Goal: Information Seeking & Learning: Learn about a topic

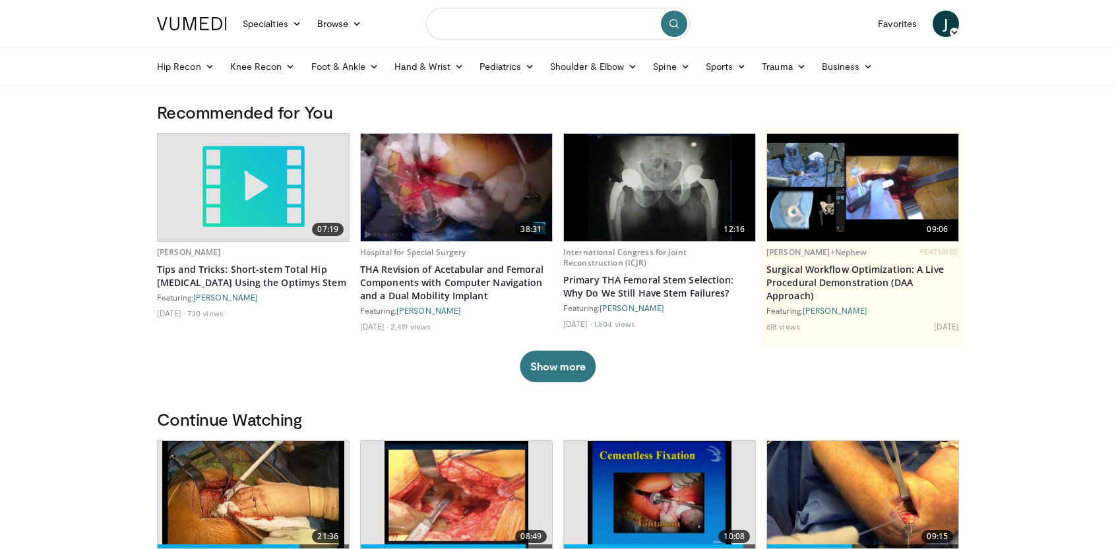
click at [473, 15] on input "Search topics, interventions" at bounding box center [558, 24] width 264 height 32
type input "**********"
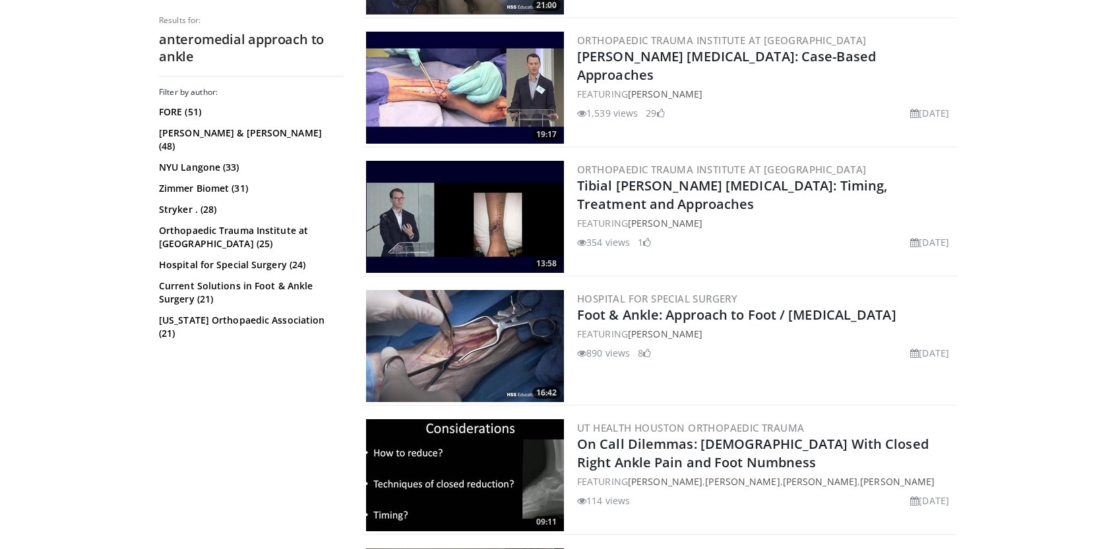
scroll to position [1030, 0]
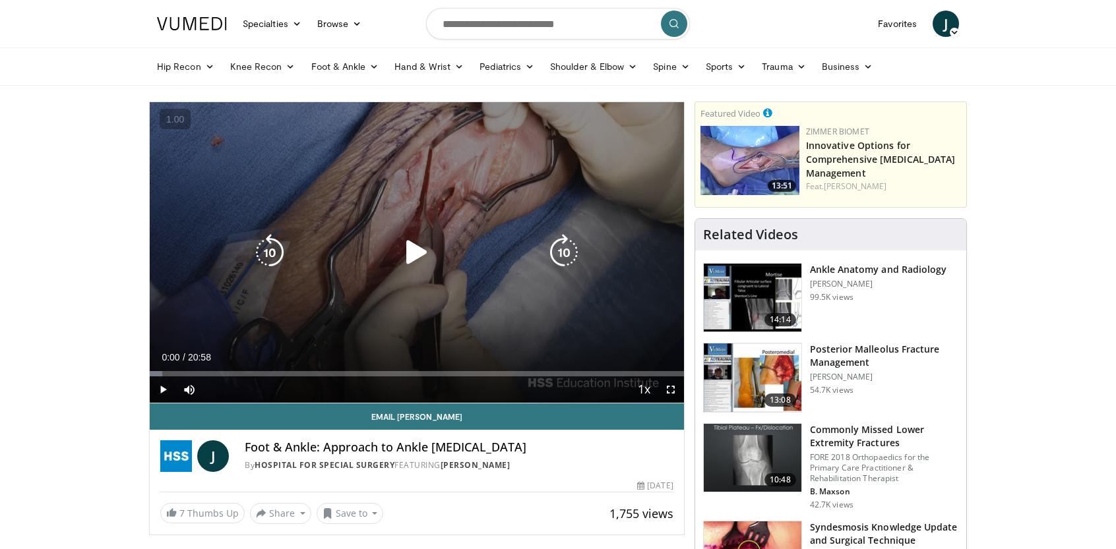
click at [421, 254] on icon "Video Player" at bounding box center [416, 252] width 37 height 37
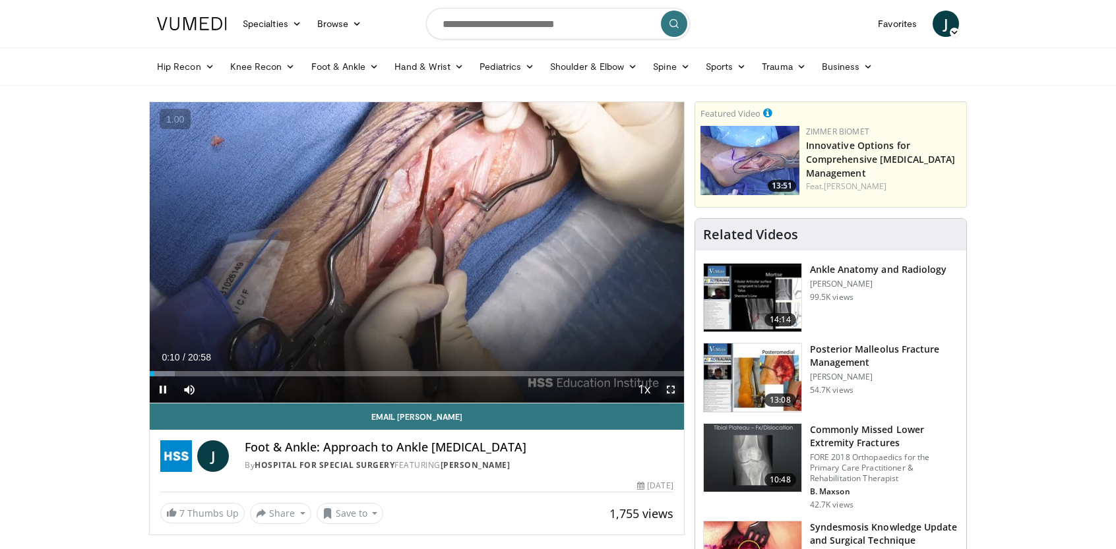
click at [671, 395] on span "Video Player" at bounding box center [671, 390] width 26 height 26
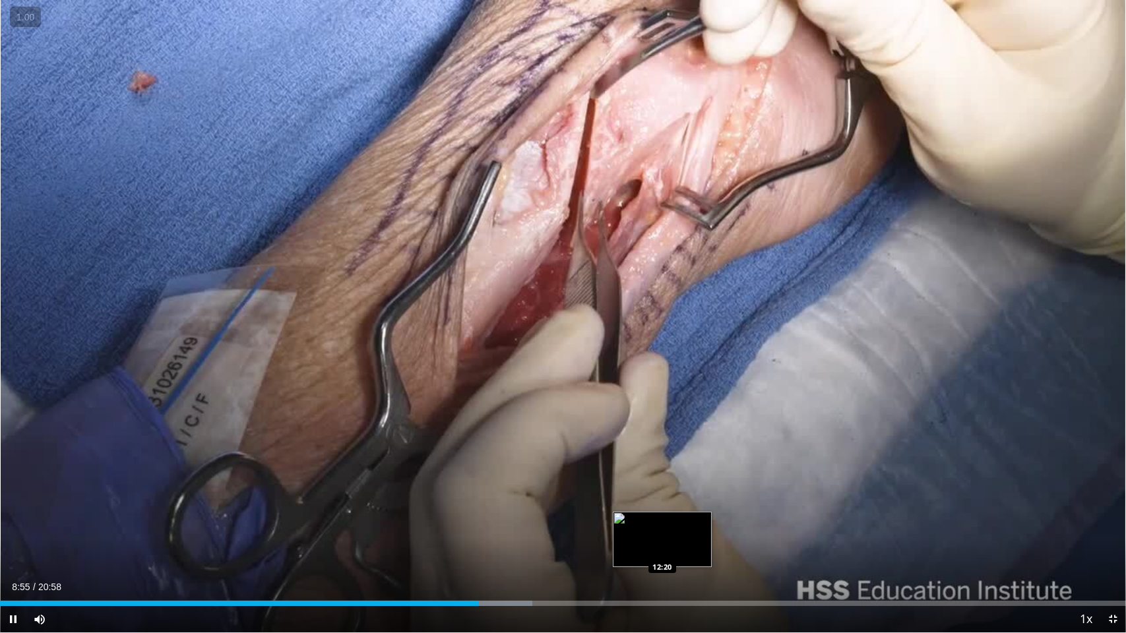
click at [662, 549] on div "Loaded : 47.27% 08:55 12:20" at bounding box center [563, 603] width 1126 height 5
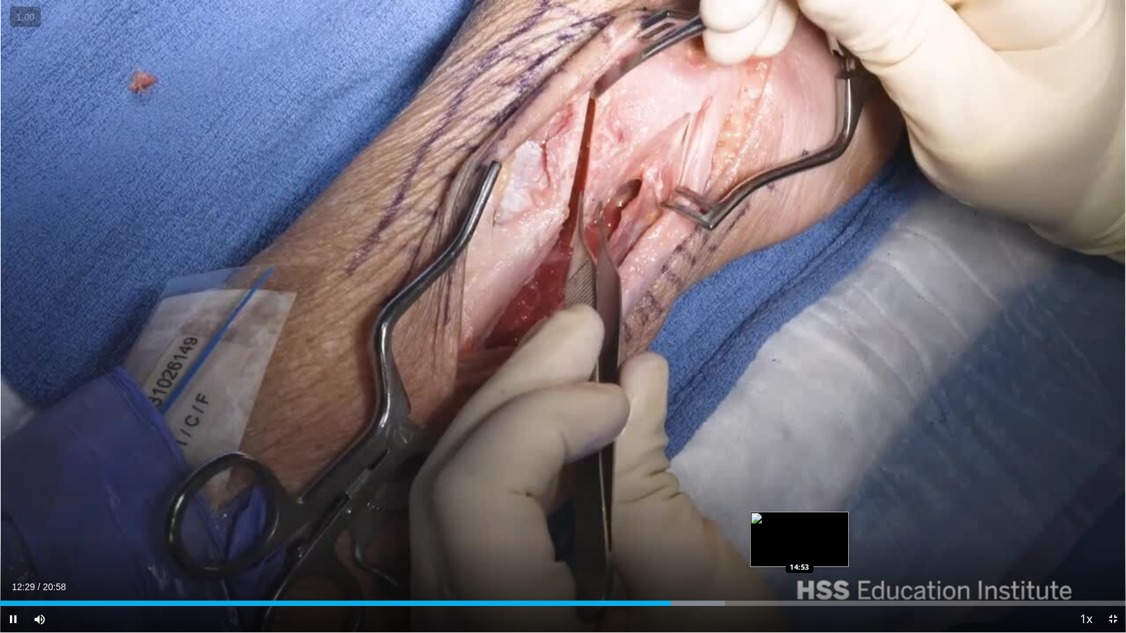
click at [799, 549] on div "Loaded : 64.40% 12:29 14:53" at bounding box center [563, 603] width 1126 height 5
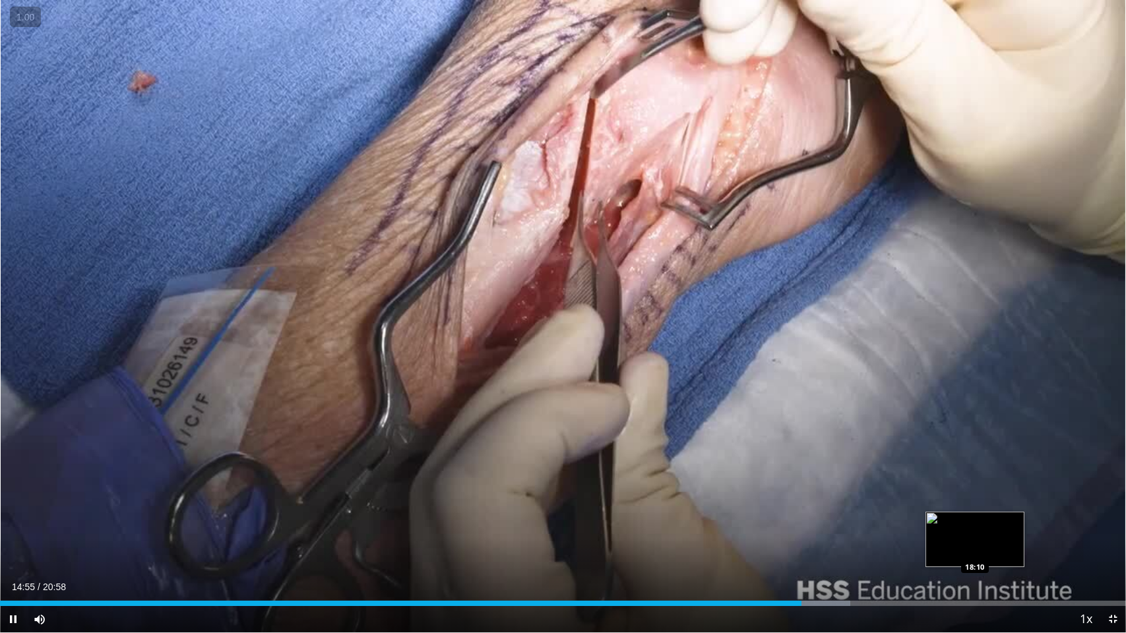
click at [974, 549] on div "Loaded : 75.53% 14:55 18:10" at bounding box center [563, 600] width 1126 height 13
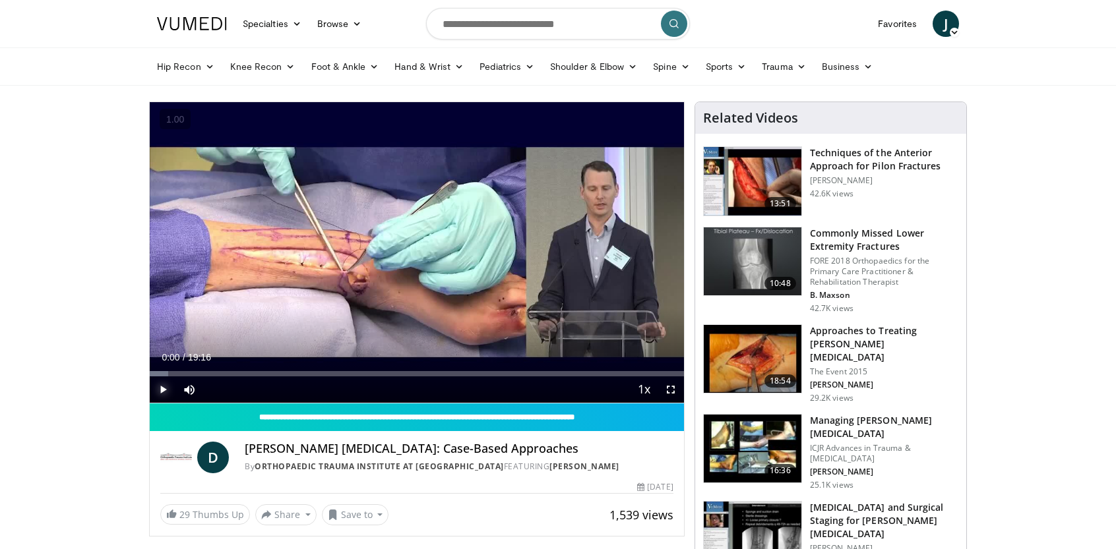
click at [161, 388] on span "Video Player" at bounding box center [163, 390] width 26 height 26
click at [166, 371] on div "Progress Bar" at bounding box center [159, 373] width 18 height 5
click at [673, 395] on span "Video Player" at bounding box center [671, 390] width 26 height 26
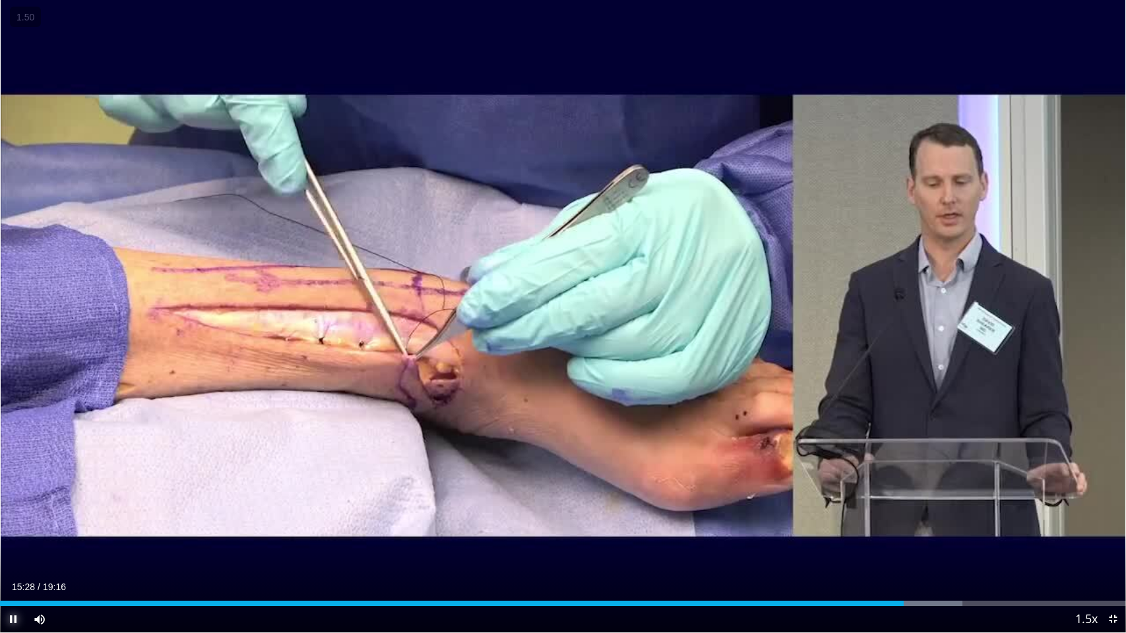
click at [13, 549] on span "Video Player" at bounding box center [13, 619] width 26 height 26
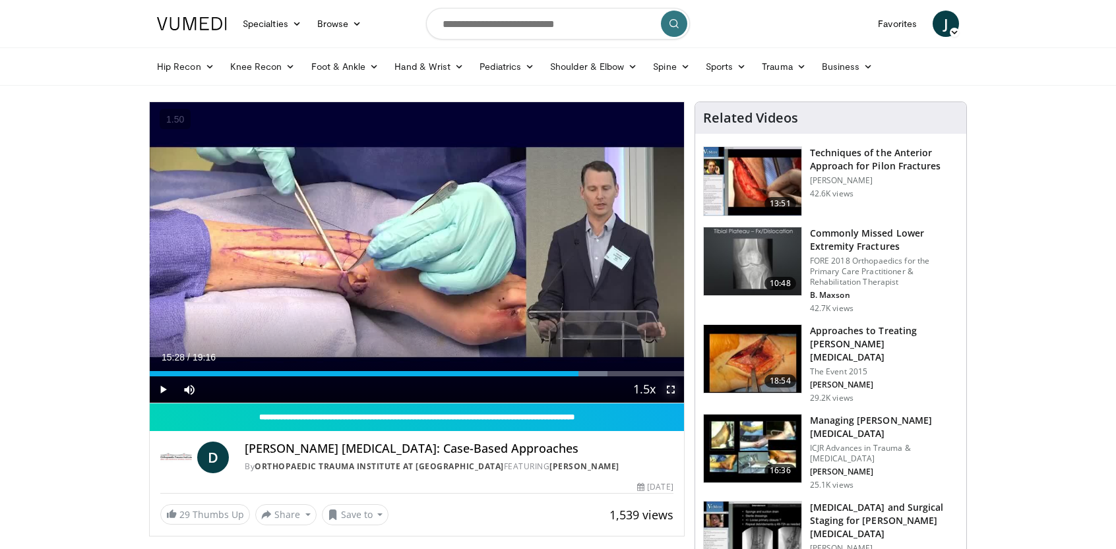
click at [671, 389] on span "Video Player" at bounding box center [671, 390] width 26 height 26
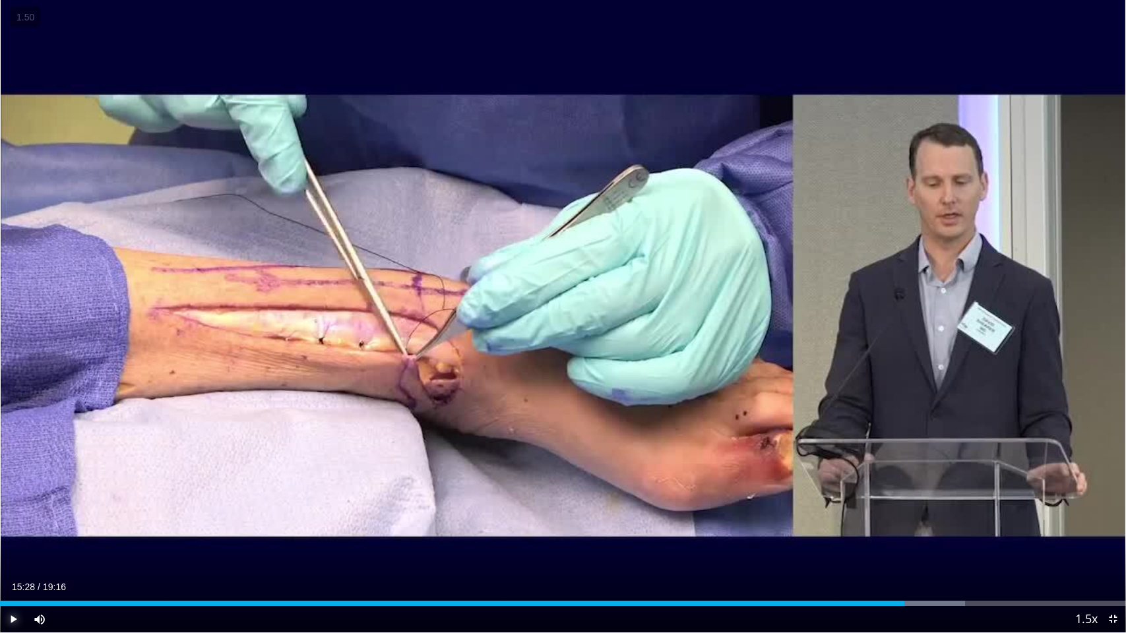
click at [13, 549] on span "Video Player" at bounding box center [13, 619] width 26 height 26
click at [966, 549] on div "16:48" at bounding box center [491, 603] width 982 height 5
click at [955, 549] on div "10 seconds Tap to unmute" at bounding box center [563, 316] width 1126 height 632
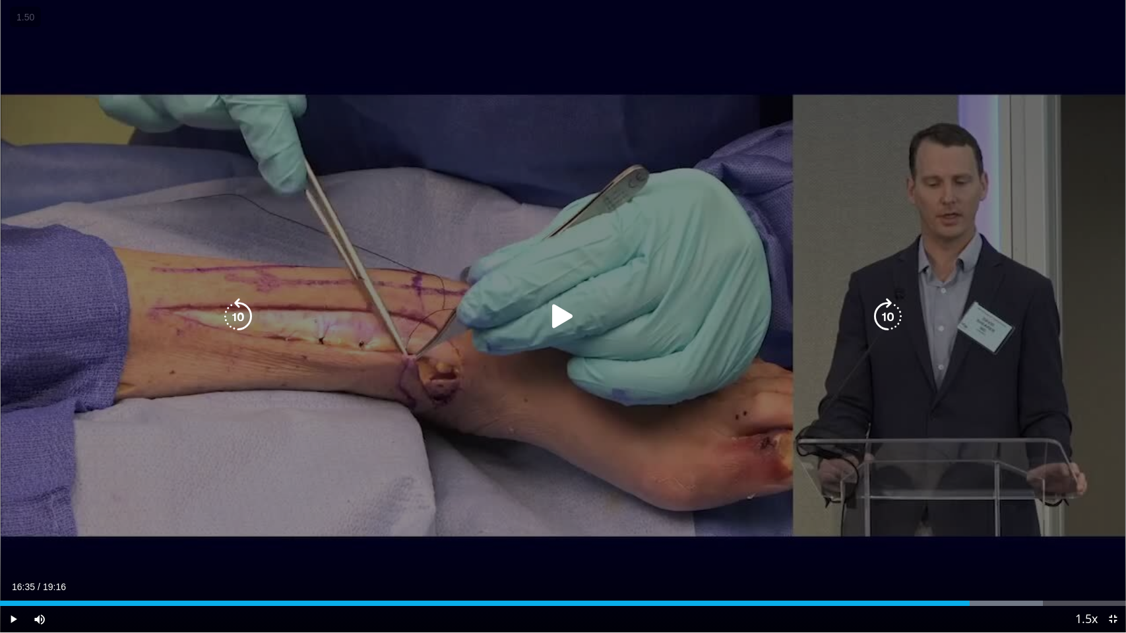
click at [353, 445] on div "10 seconds Tap to unmute" at bounding box center [563, 316] width 1126 height 632
click at [231, 312] on icon "Video Player" at bounding box center [238, 316] width 37 height 37
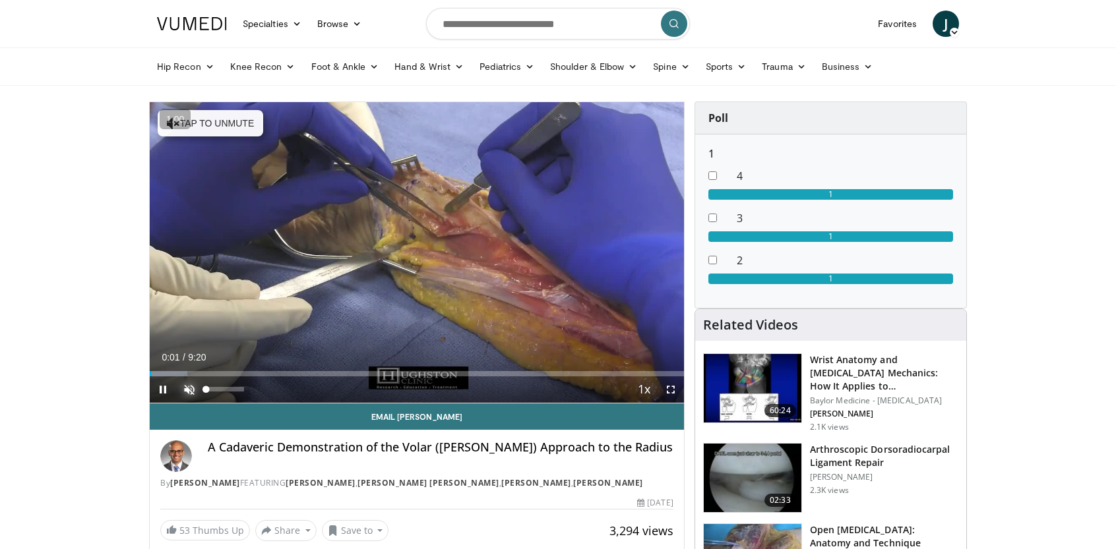
click at [195, 390] on span "Video Player" at bounding box center [189, 390] width 26 height 26
click at [672, 393] on span "Video Player" at bounding box center [671, 390] width 26 height 26
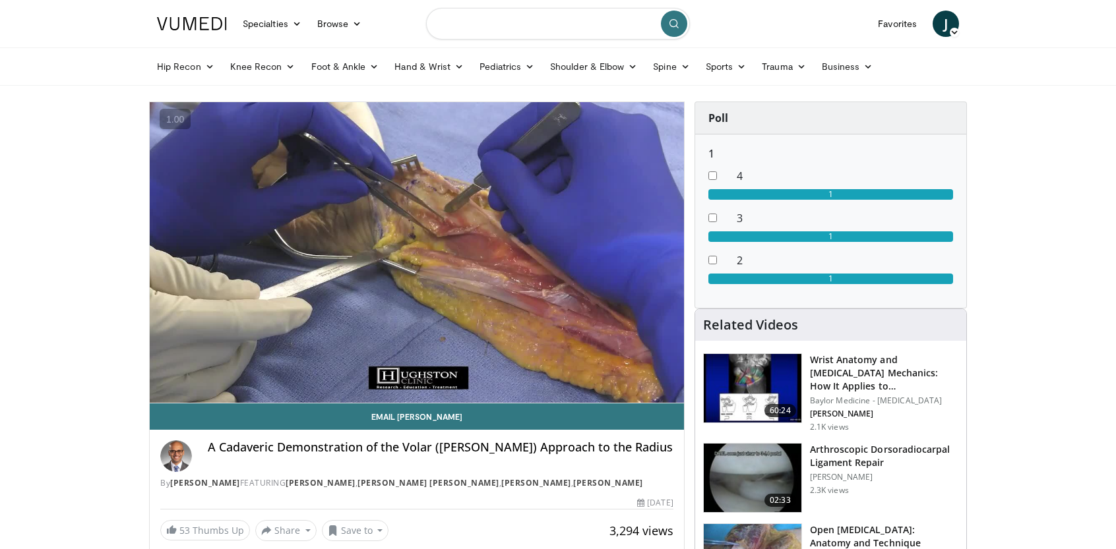
click at [524, 26] on input "Search topics, interventions" at bounding box center [558, 24] width 264 height 32
type input "**********"
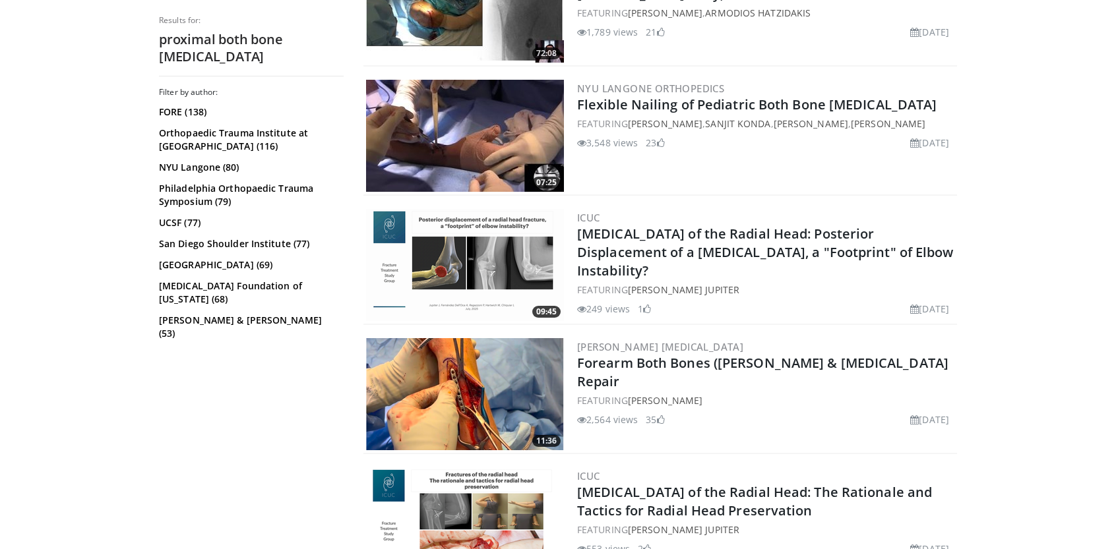
scroll to position [607, 0]
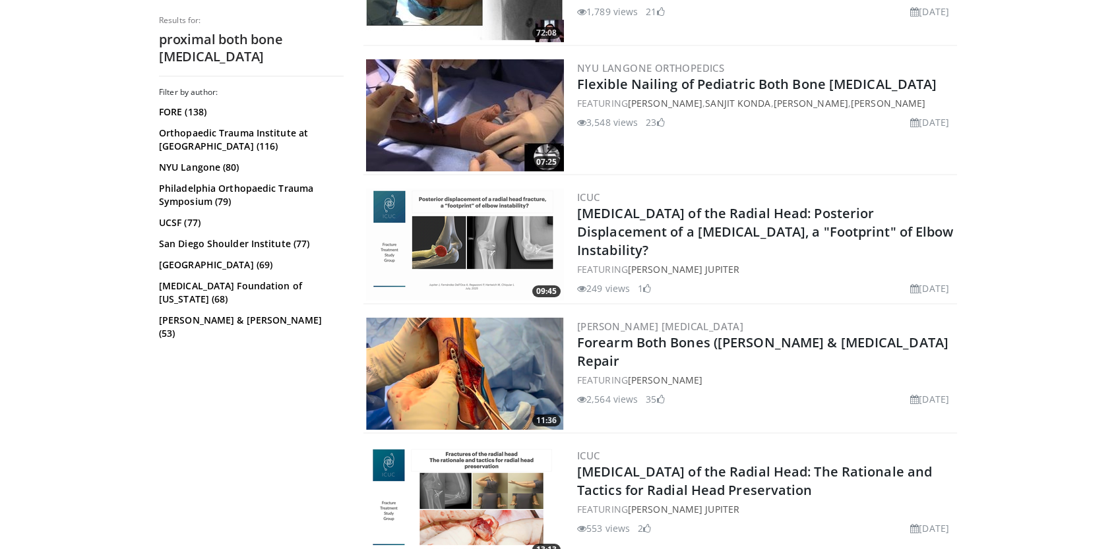
click at [528, 361] on img at bounding box center [465, 374] width 198 height 112
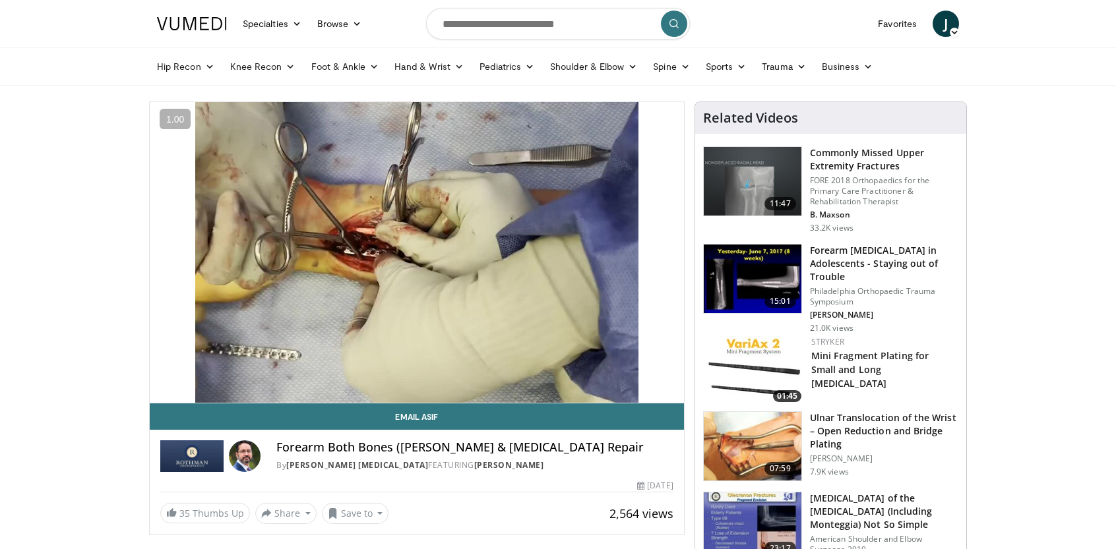
click at [759, 273] on img at bounding box center [753, 279] width 98 height 69
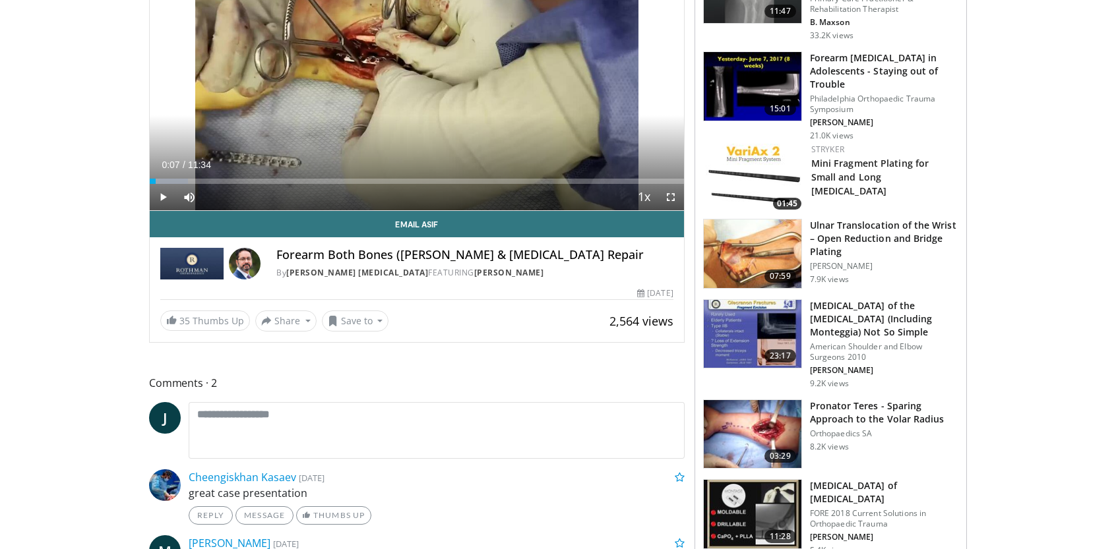
scroll to position [196, 0]
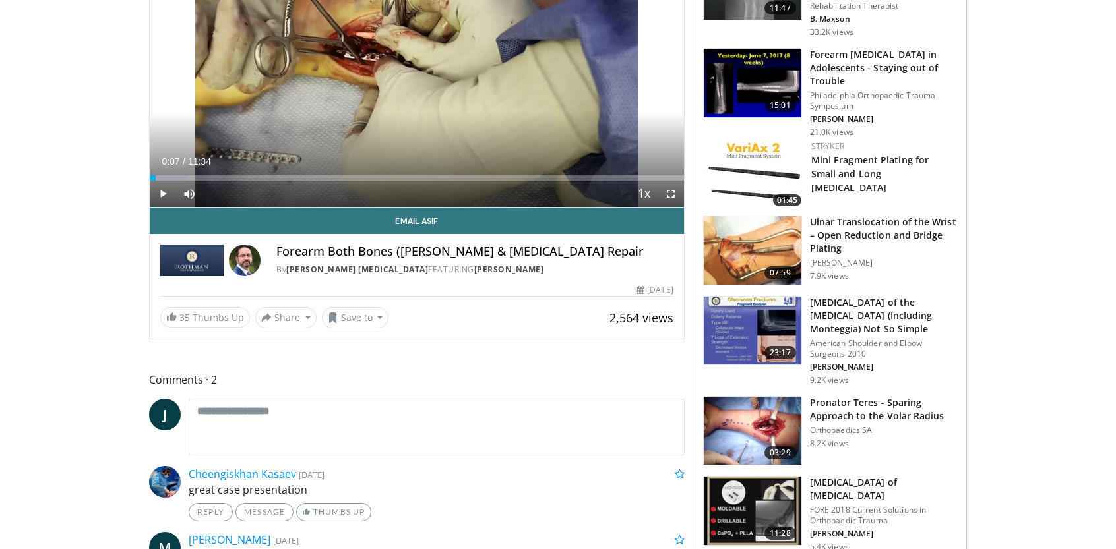
click at [738, 418] on img at bounding box center [753, 431] width 98 height 69
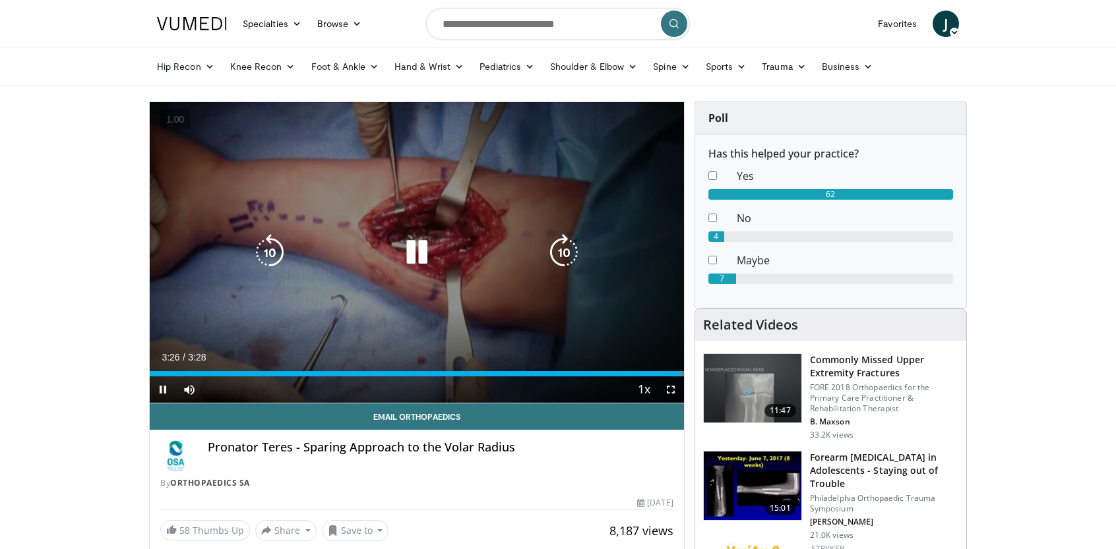
click at [470, 222] on div "10 seconds Tap to unmute" at bounding box center [417, 252] width 534 height 301
